Goal: Information Seeking & Learning: Compare options

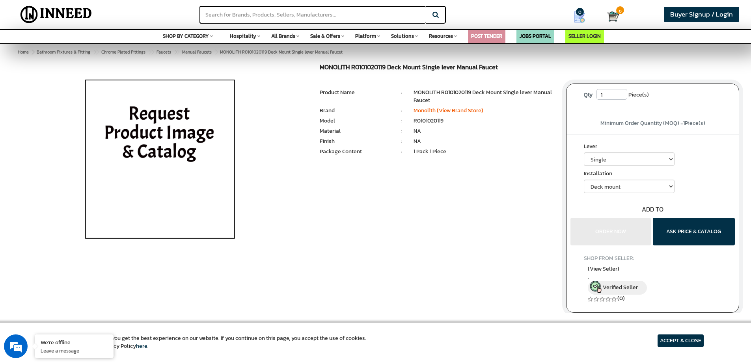
click at [167, 150] on img at bounding box center [160, 162] width 184 height 197
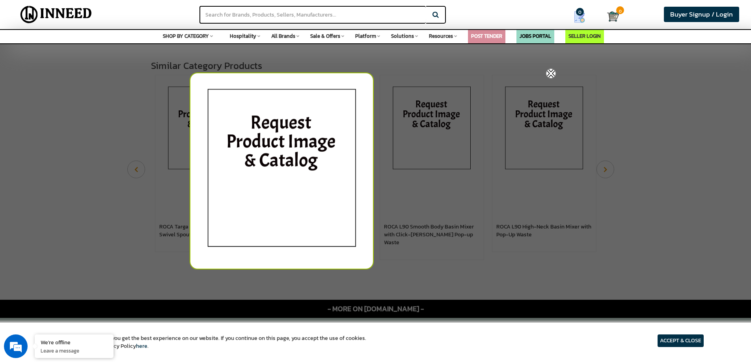
scroll to position [433, 0]
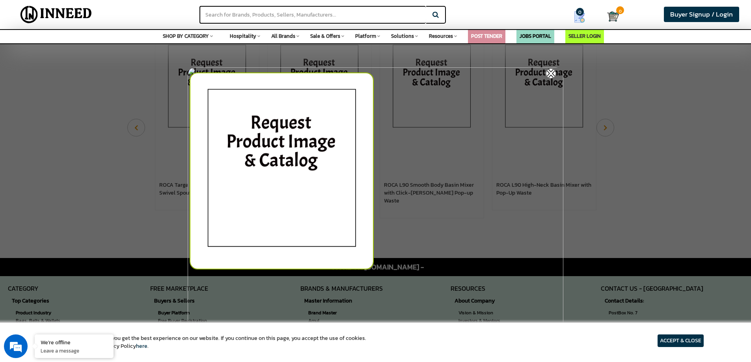
click at [553, 71] on img at bounding box center [551, 74] width 10 height 10
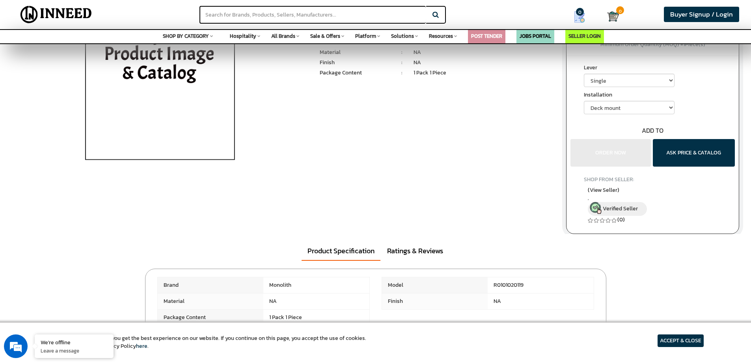
scroll to position [0, 0]
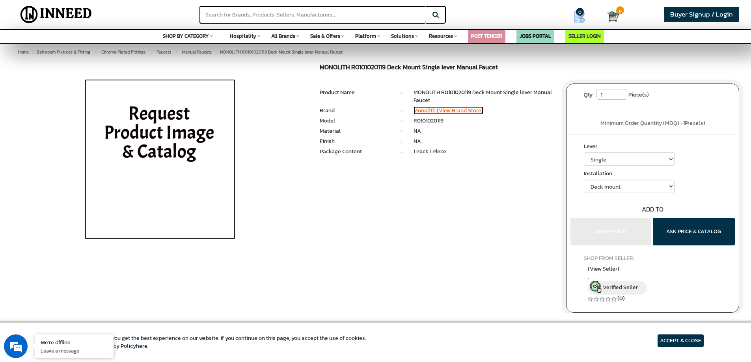
click at [448, 111] on link "Monolith (View Brand Store)" at bounding box center [448, 110] width 70 height 8
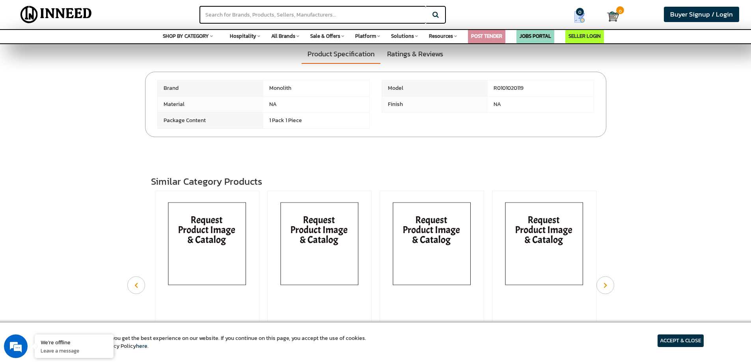
click at [210, 231] on img at bounding box center [207, 245] width 96 height 102
